Goal: Task Accomplishment & Management: Manage account settings

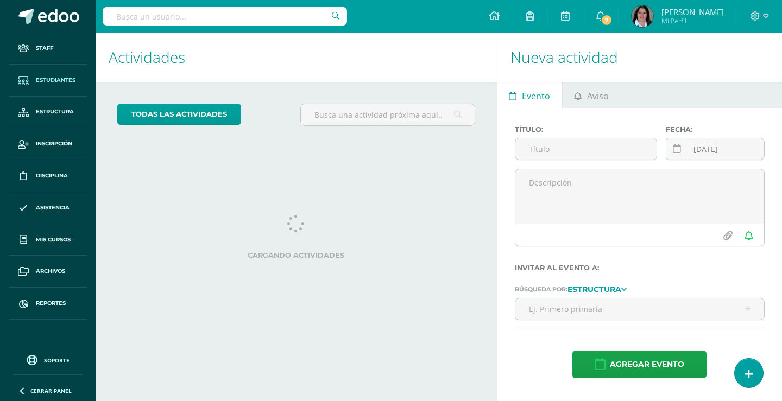
click at [54, 79] on span "Estudiantes" at bounding box center [56, 80] width 40 height 9
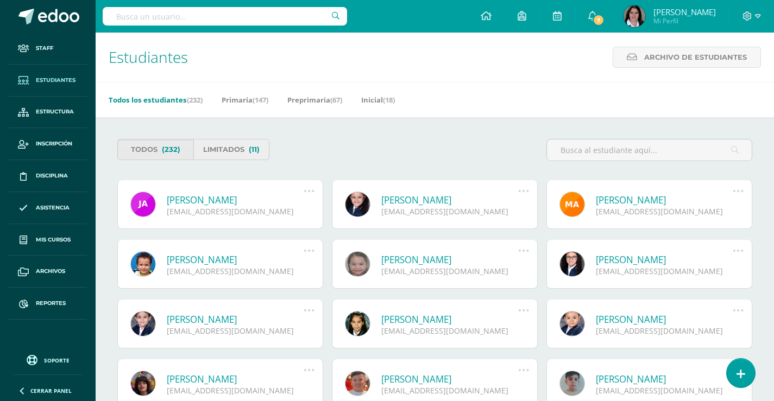
click at [221, 149] on link "Limitados (11)" at bounding box center [231, 149] width 76 height 21
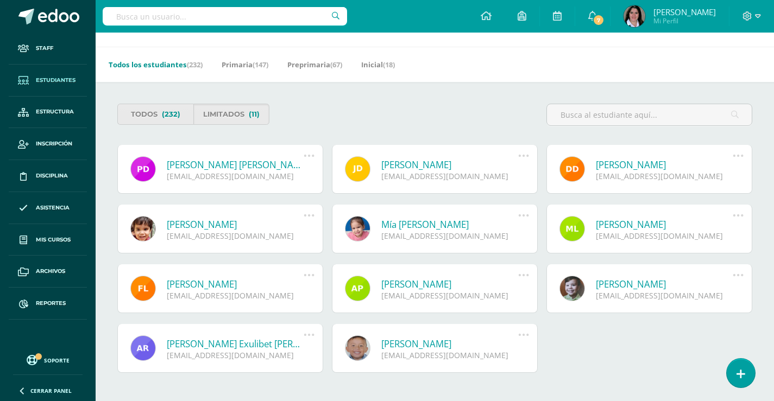
scroll to position [54, 0]
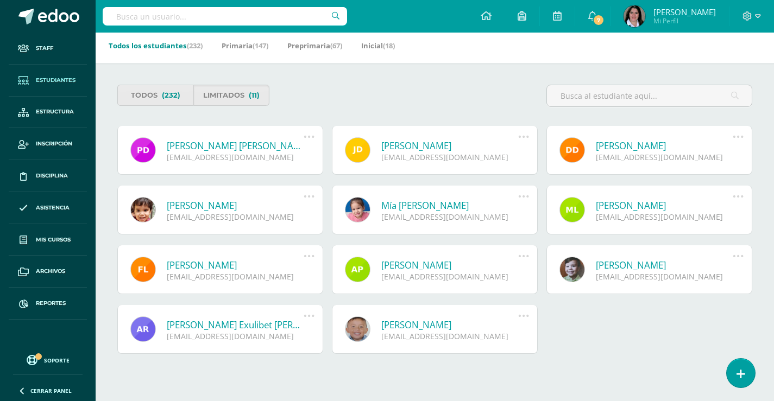
click at [525, 254] on icon at bounding box center [523, 256] width 12 height 12
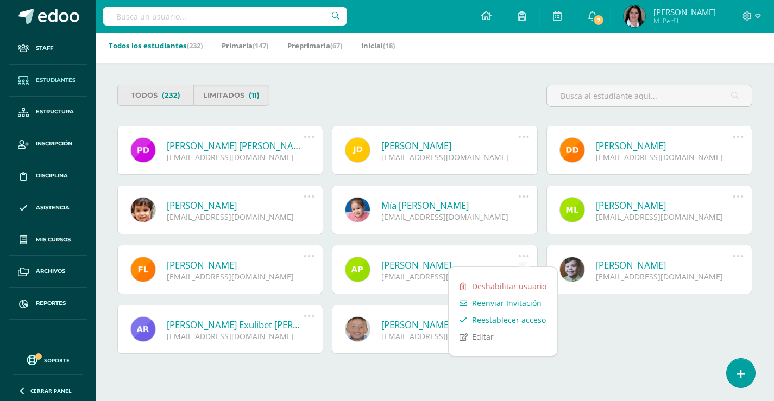
click at [498, 319] on link "Reestablecer acceso" at bounding box center [502, 320] width 109 height 17
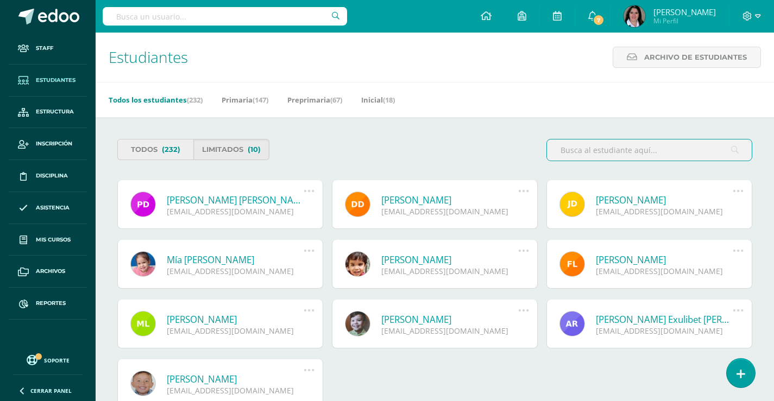
click at [136, 149] on link "Todos (232)" at bounding box center [155, 149] width 76 height 21
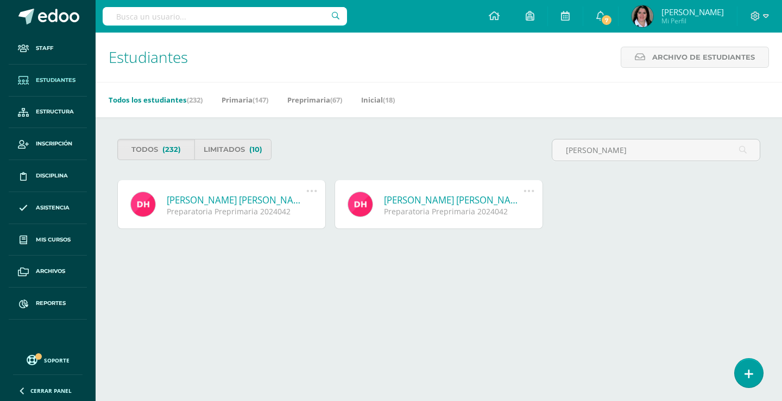
type input "danna elisa herna"
click at [311, 189] on icon at bounding box center [312, 191] width 12 height 12
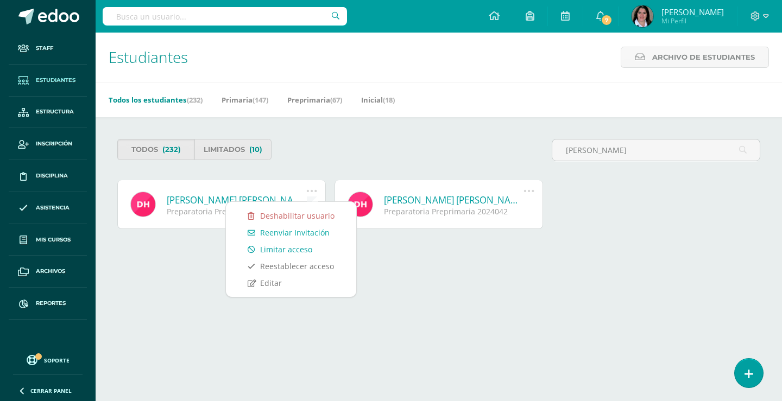
click at [289, 252] on link "Limitar acceso" at bounding box center [291, 249] width 109 height 17
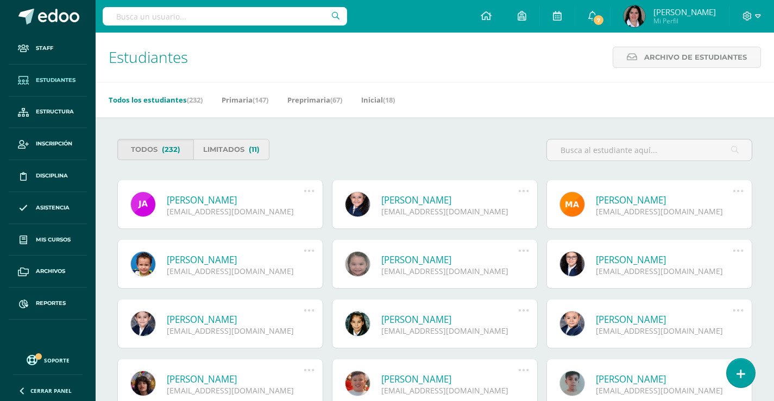
click at [212, 153] on link "Limitados (11)" at bounding box center [231, 149] width 76 height 21
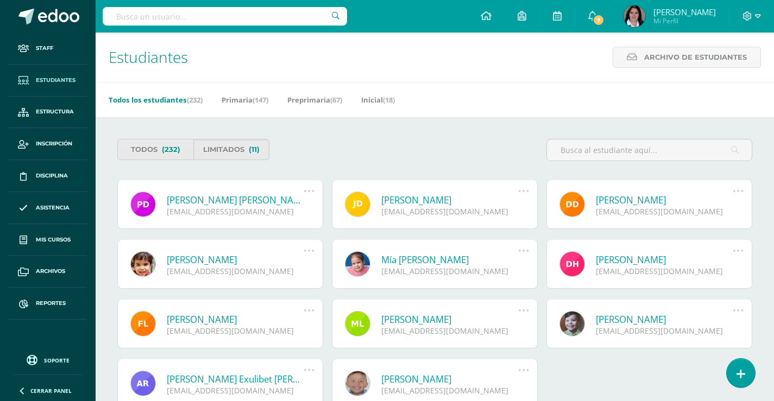
click at [307, 252] on icon at bounding box center [309, 251] width 12 height 12
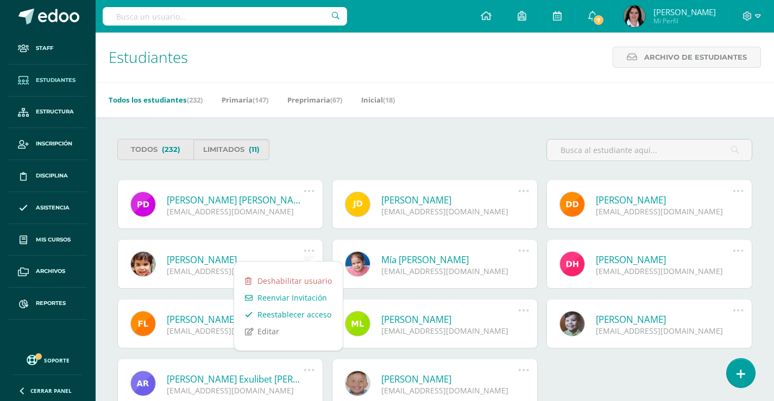
click at [303, 316] on link "Reestablecer acceso" at bounding box center [288, 314] width 109 height 17
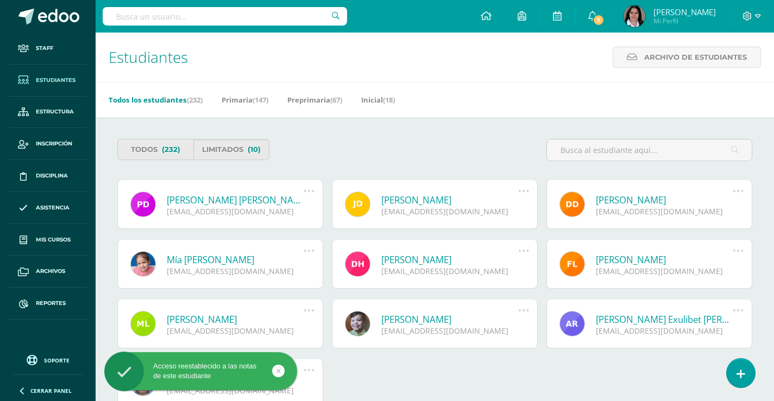
click at [522, 251] on icon at bounding box center [523, 251] width 12 height 12
click at [308, 250] on icon at bounding box center [309, 251] width 12 height 12
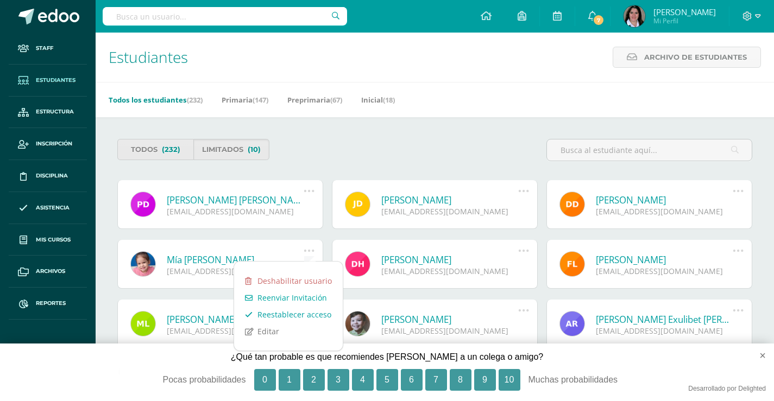
click at [287, 315] on link "Reestablecer acceso" at bounding box center [288, 314] width 109 height 17
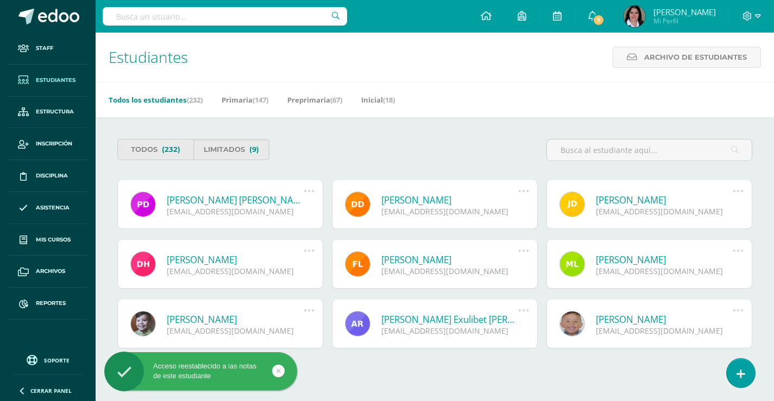
click at [387, 158] on div "Todos (232) Limitados (9)" at bounding box center [274, 149] width 322 height 21
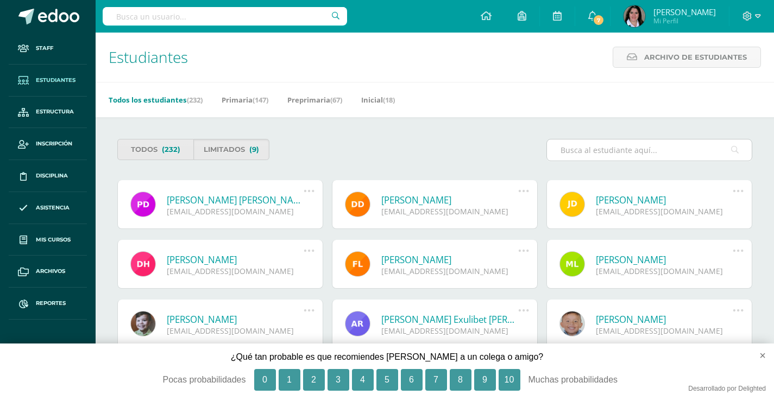
click at [586, 149] on input "text" at bounding box center [649, 150] width 205 height 21
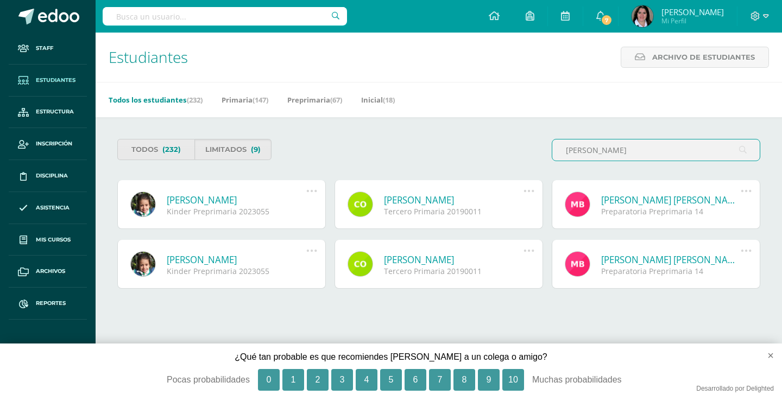
type input "ortiz barrios"
click at [307, 191] on icon at bounding box center [312, 191] width 12 height 12
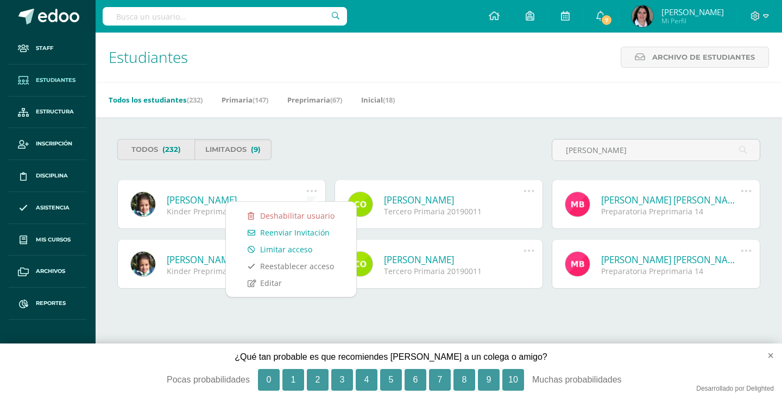
click at [307, 249] on link "Limitar acceso" at bounding box center [291, 249] width 109 height 17
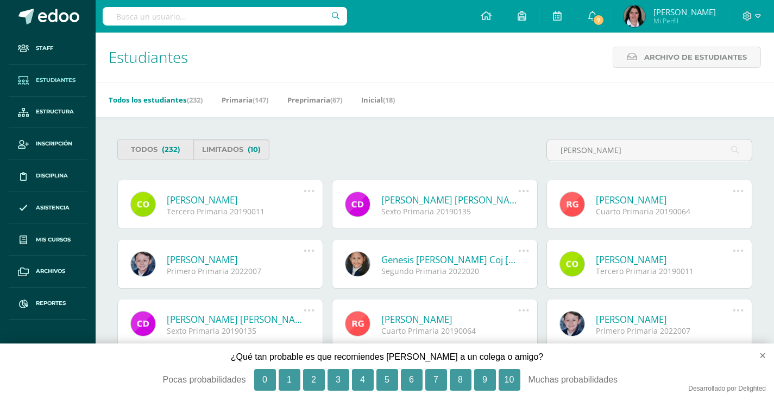
type input "[PERSON_NAME]"
click at [311, 191] on icon at bounding box center [309, 191] width 12 height 12
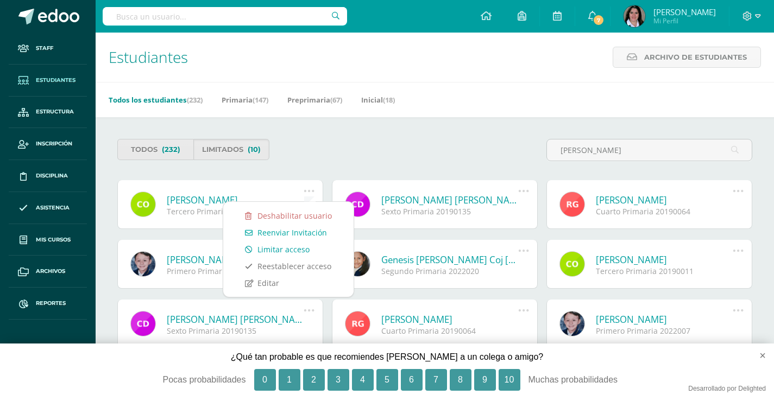
click at [301, 249] on link "Limitar acceso" at bounding box center [288, 249] width 109 height 17
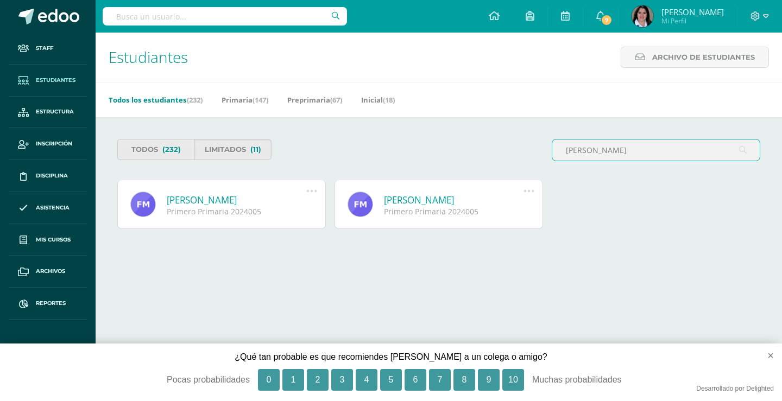
type input "fatima marroquin"
click at [527, 191] on icon at bounding box center [529, 191] width 12 height 12
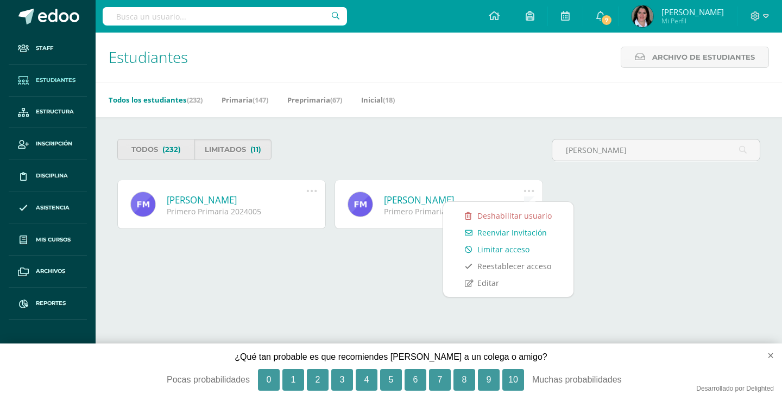
click at [505, 252] on link "Limitar acceso" at bounding box center [508, 249] width 109 height 17
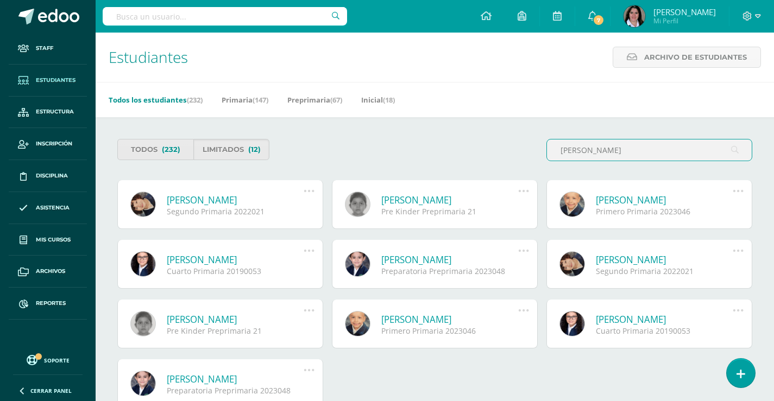
type input "[PERSON_NAME]"
click at [312, 191] on icon at bounding box center [309, 191] width 12 height 12
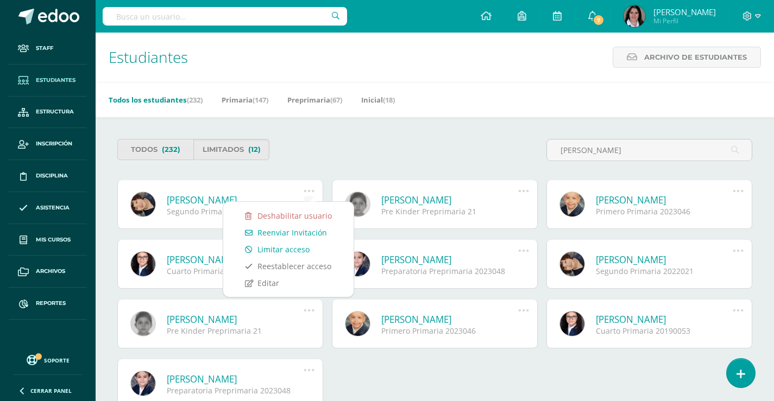
click at [303, 250] on link "Limitar acceso" at bounding box center [288, 249] width 109 height 17
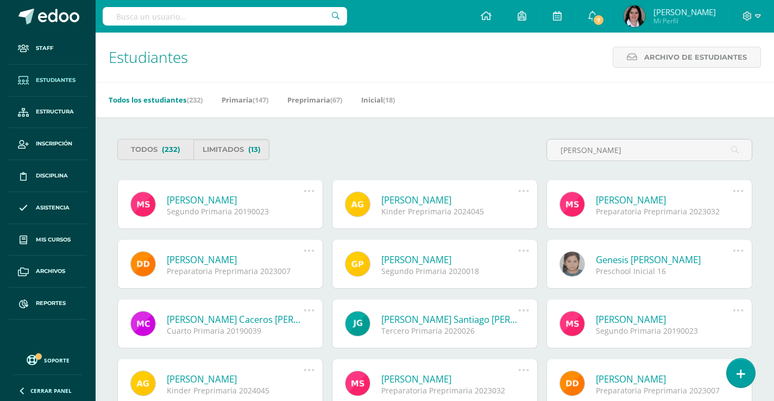
type input "marco antonio"
click at [207, 200] on link "[PERSON_NAME]" at bounding box center [235, 200] width 137 height 12
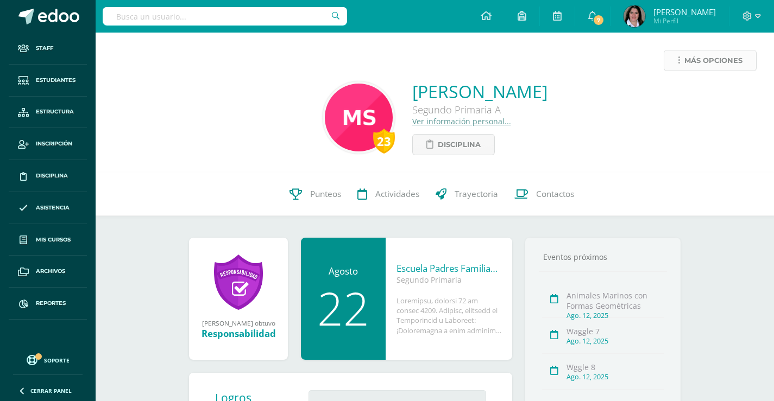
click at [678, 58] on icon at bounding box center [678, 60] width 2 height 9
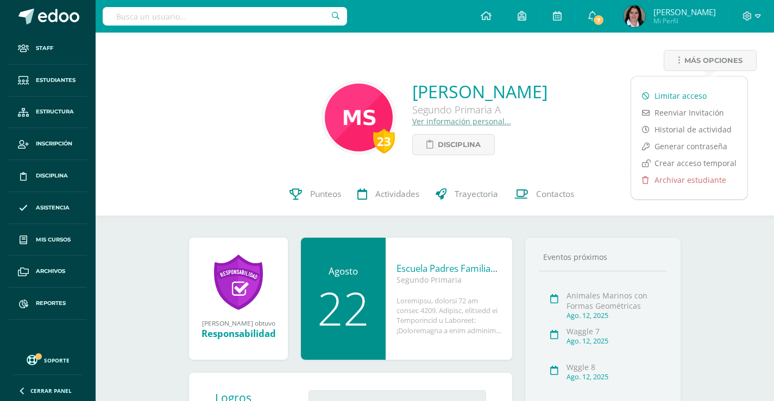
click at [678, 97] on link "Limitar acceso" at bounding box center [689, 95] width 116 height 17
